Goal: Find contact information: Find contact information

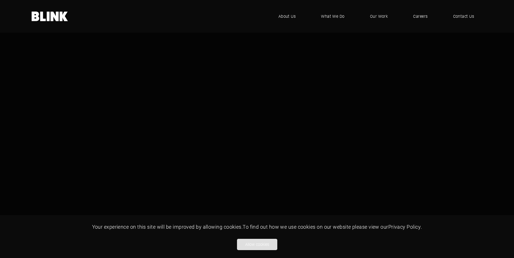
click at [263, 243] on button "Allow cookies" at bounding box center [257, 244] width 40 height 11
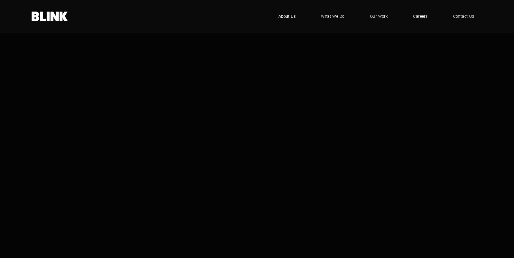
drag, startPoint x: 282, startPoint y: 17, endPoint x: 289, endPoint y: 21, distance: 7.8
click at [282, 17] on span "About Us" at bounding box center [286, 16] width 17 height 6
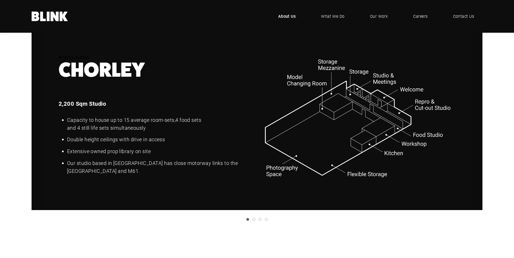
scroll to position [761, 0]
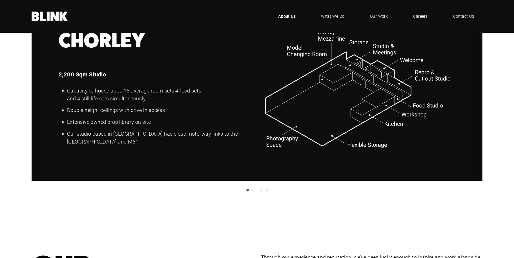
click at [0, 0] on icon "Next slide" at bounding box center [0, 0] width 0 height 0
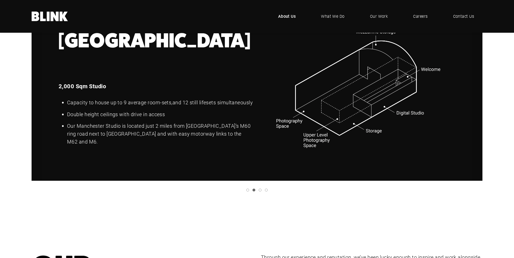
click at [0, 0] on polyline "Previous slide" at bounding box center [0, 0] width 0 height 0
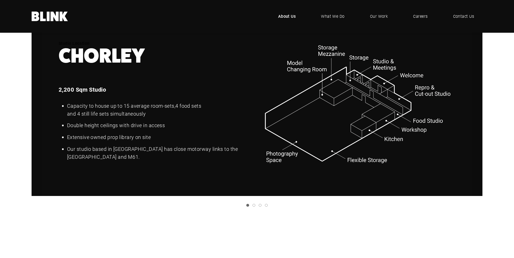
scroll to position [733, 0]
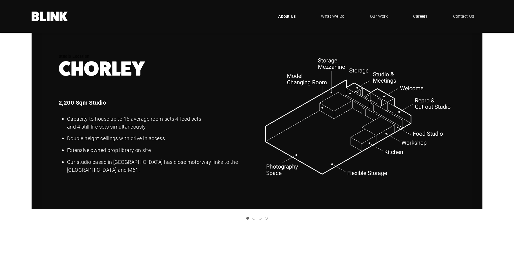
click at [0, 0] on icon "Next slide" at bounding box center [0, 0] width 0 height 0
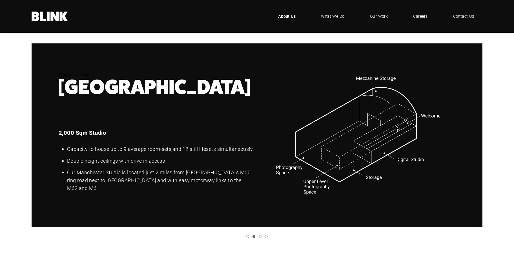
scroll to position [705, 0]
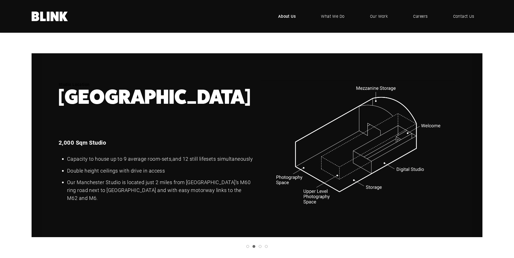
click at [0, 0] on icon "Next slide" at bounding box center [0, 0] width 0 height 0
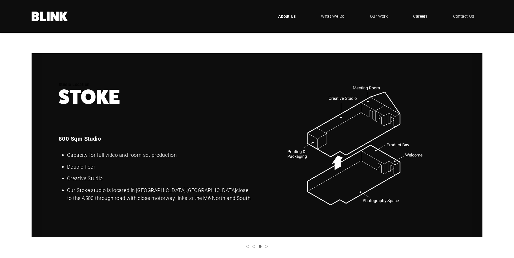
click at [0, 0] on icon "Previous slide" at bounding box center [0, 0] width 0 height 0
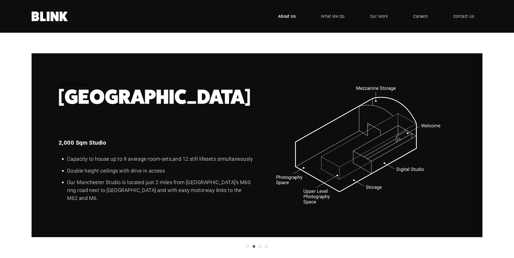
click at [0, 0] on icon "Next slide" at bounding box center [0, 0] width 0 height 0
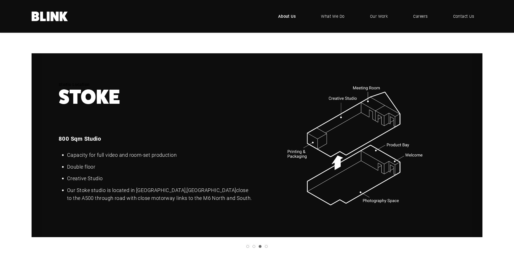
click at [0, 0] on icon "Next slide" at bounding box center [0, 0] width 0 height 0
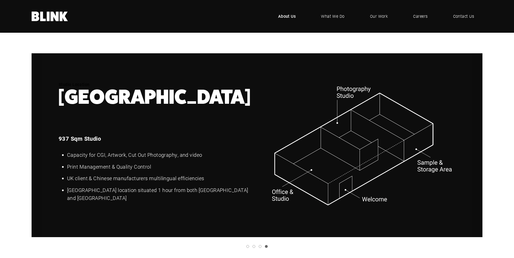
click at [0, 0] on icon "Next slide" at bounding box center [0, 0] width 0 height 0
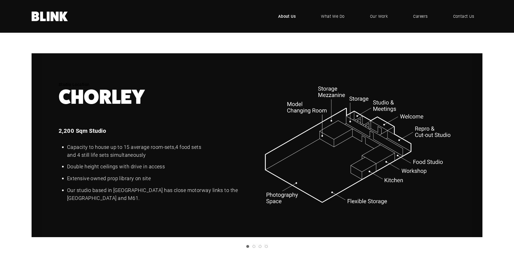
click at [0, 0] on icon "Next slide" at bounding box center [0, 0] width 0 height 0
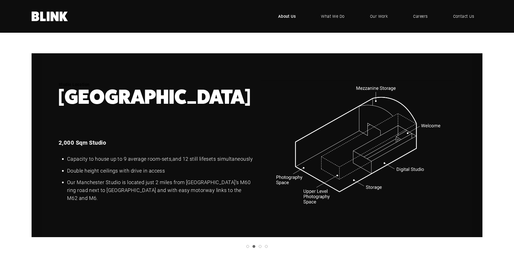
click at [0, 0] on icon "Next slide" at bounding box center [0, 0] width 0 height 0
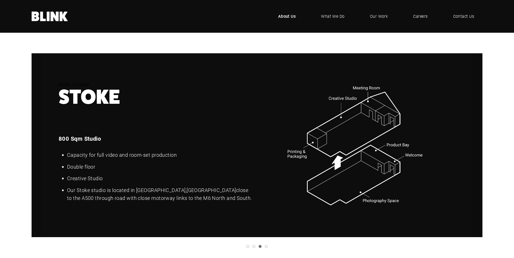
click at [0, 0] on icon "Next slide" at bounding box center [0, 0] width 0 height 0
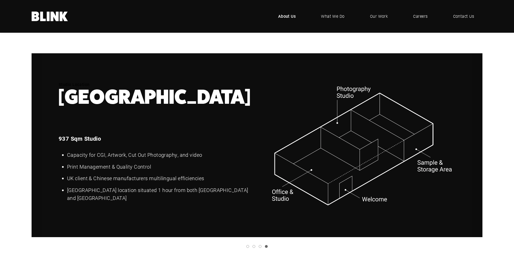
click at [0, 0] on link "Previous slide" at bounding box center [0, 0] width 0 height 0
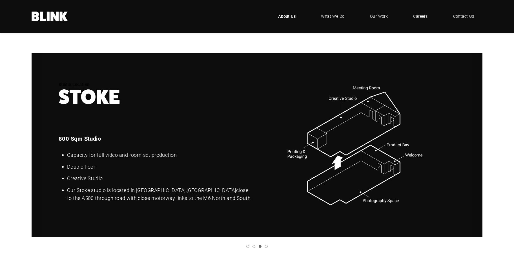
click at [0, 0] on icon "Previous slide" at bounding box center [0, 0] width 0 height 0
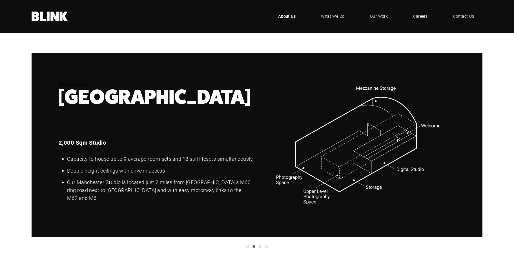
click at [0, 0] on icon "Previous slide" at bounding box center [0, 0] width 0 height 0
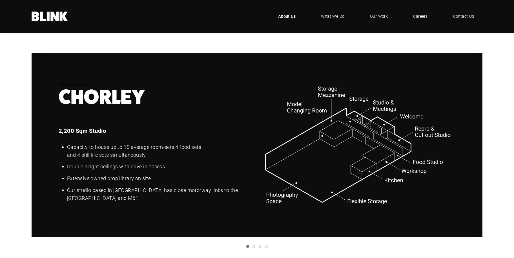
click at [0, 0] on polyline "Next slide" at bounding box center [0, 0] width 0 height 0
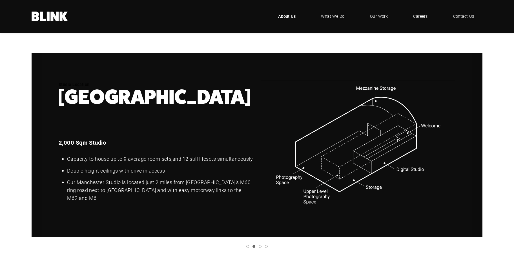
click at [0, 0] on icon "Previous slide" at bounding box center [0, 0] width 0 height 0
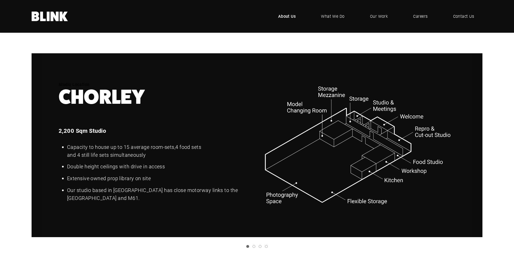
click at [0, 0] on polyline "Next slide" at bounding box center [0, 0] width 0 height 0
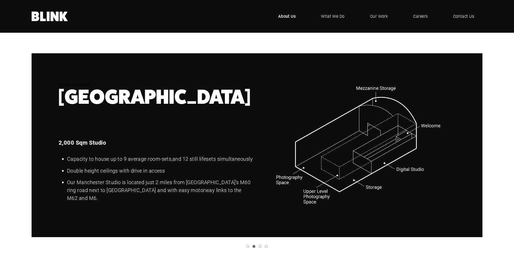
click at [0, 0] on polyline "Next slide" at bounding box center [0, 0] width 0 height 0
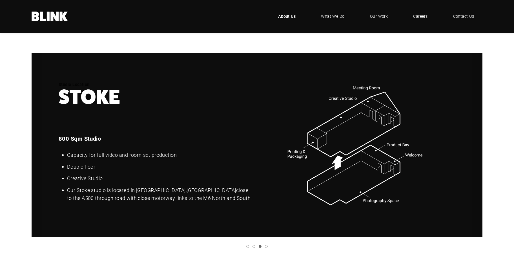
click at [0, 0] on link "Previous slide" at bounding box center [0, 0] width 0 height 0
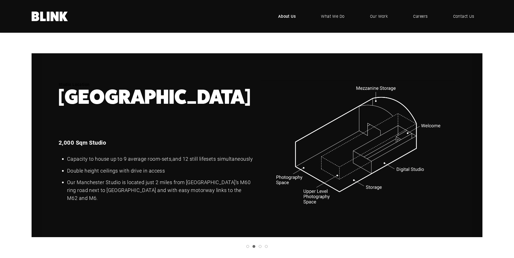
click at [182, 189] on li "Our Manchester Studio is located just 2 miles from [GEOGRAPHIC_DATA]’s M60 ring…" at bounding box center [156, 191] width 194 height 24
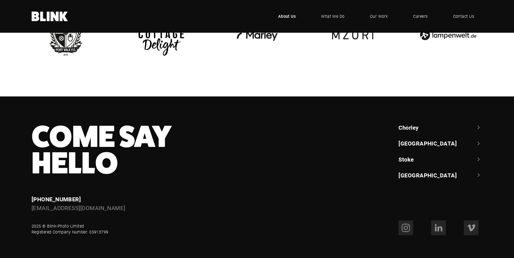
scroll to position [1395, 0]
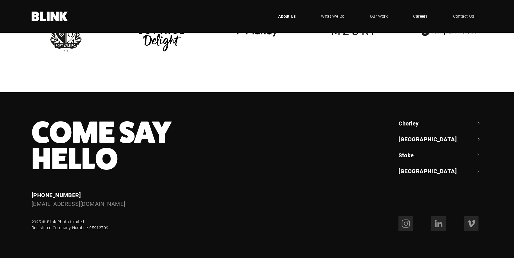
click at [411, 140] on link "[GEOGRAPHIC_DATA]" at bounding box center [441, 139] width 84 height 8
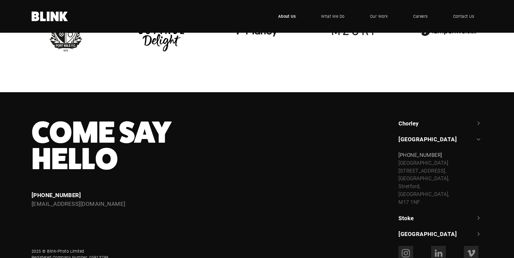
drag, startPoint x: 421, startPoint y: 194, endPoint x: 396, endPoint y: 166, distance: 37.7
click at [399, 161] on div "[STREET_ADDRESS]" at bounding box center [441, 182] width 84 height 47
copy div "[STREET_ADDRESS]"
